Goal: Check status

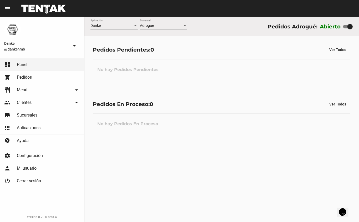
click at [101, 199] on div "Danke Aplicación Adrogué Sucursal Pedidos Adrogué: Abierto Pedidos Pendientes: …" at bounding box center [221, 119] width 275 height 205
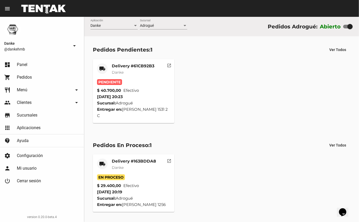
click at [201, 82] on div "local_shipping Delivery #61CB92B3 Danke Pendiente $ 40.700,00 Efectivo [DATE] 2…" at bounding box center [221, 91] width 262 height 69
click at [188, 83] on div "local_shipping Delivery #61CB92B3 Danke Pendiente $ 40.700,00 Efectivo [DATE] 2…" at bounding box center [221, 91] width 262 height 69
click at [215, 79] on div "local_shipping Delivery #61CB92B3 Danke Pendiente $ 40.700,00 Efectivo [DATE] 2…" at bounding box center [221, 91] width 262 height 69
